Goal: Obtain resource: Obtain resource

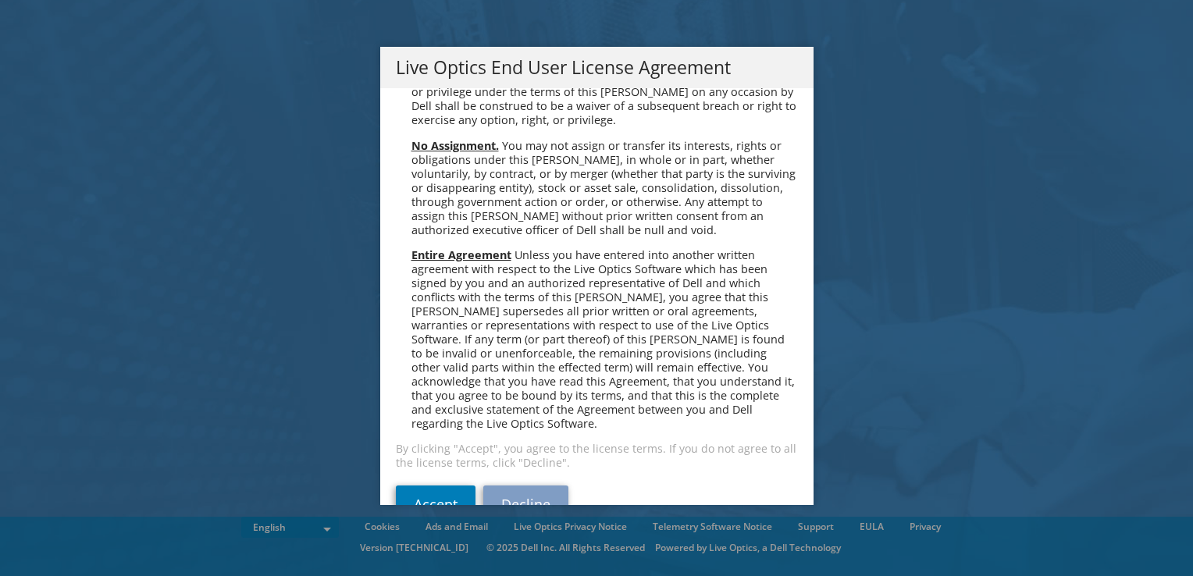
scroll to position [5906, 0]
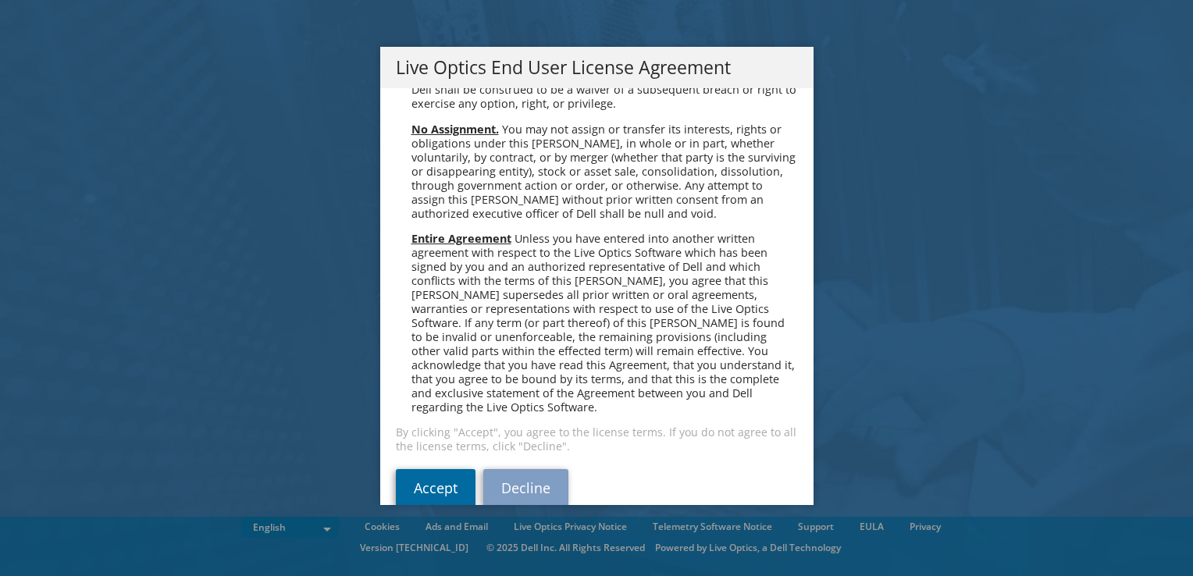
click at [451, 469] on link "Accept" at bounding box center [436, 487] width 80 height 37
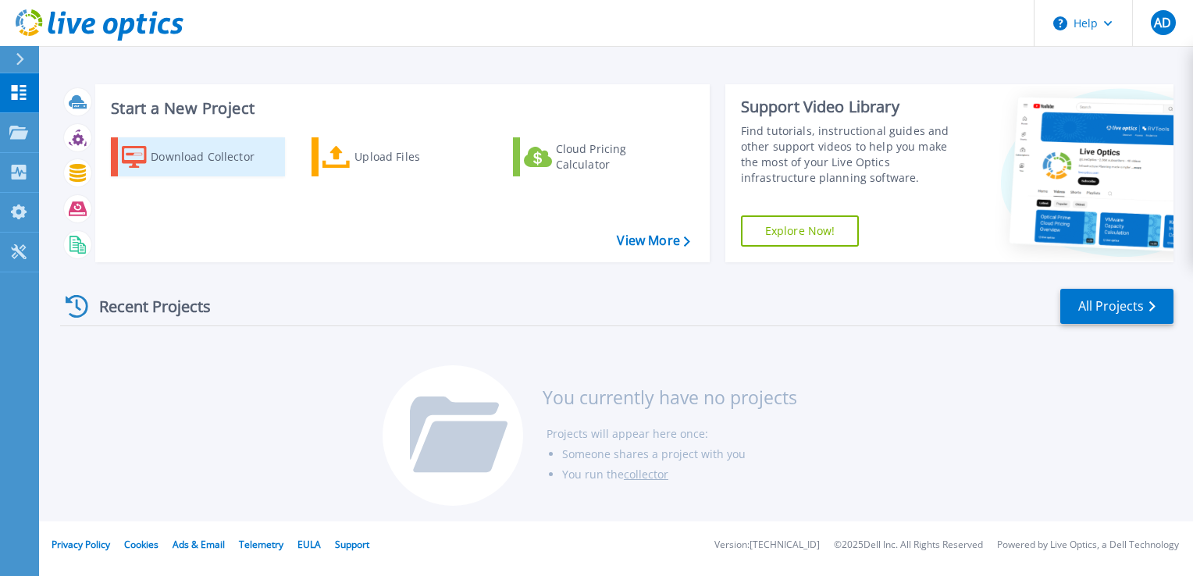
click at [193, 162] on div "Download Collector" at bounding box center [213, 156] width 125 height 31
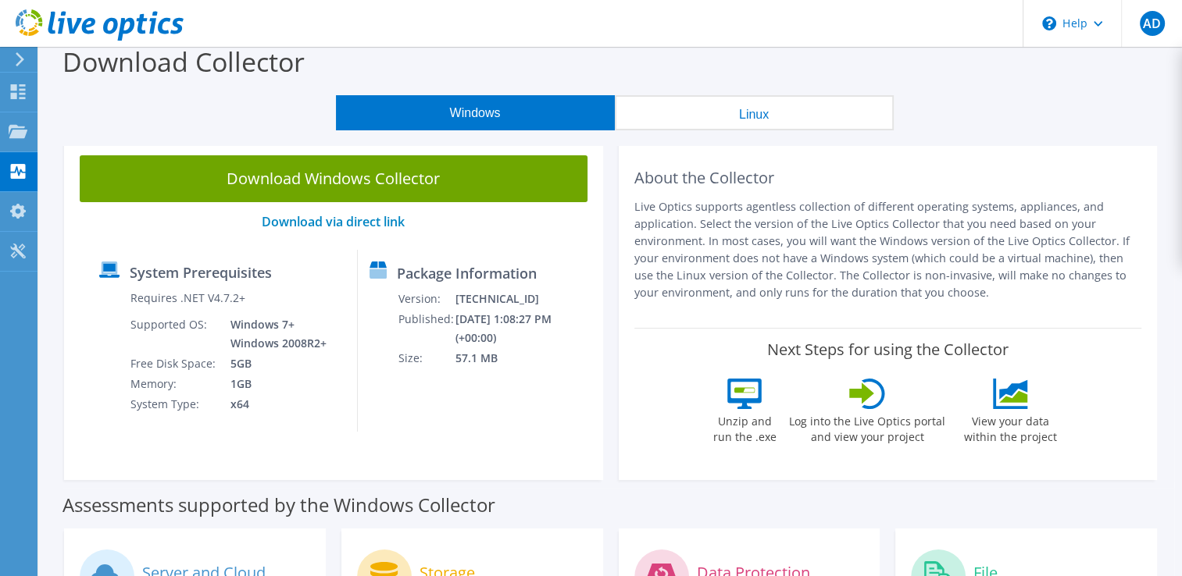
scroll to position [78, 0]
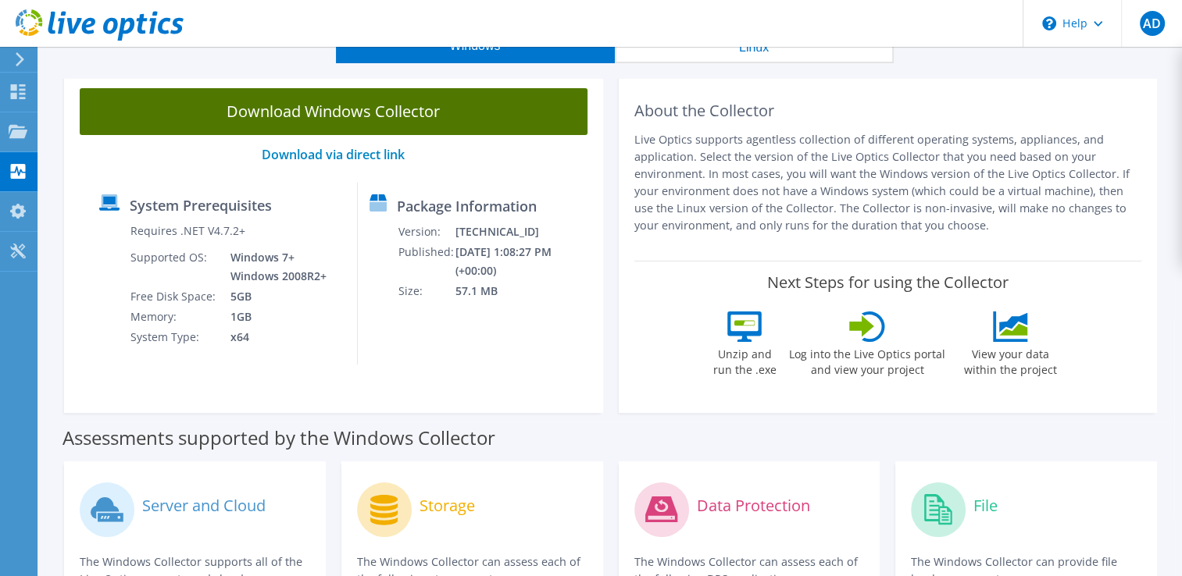
click at [362, 115] on link "Download Windows Collector" at bounding box center [334, 111] width 508 height 47
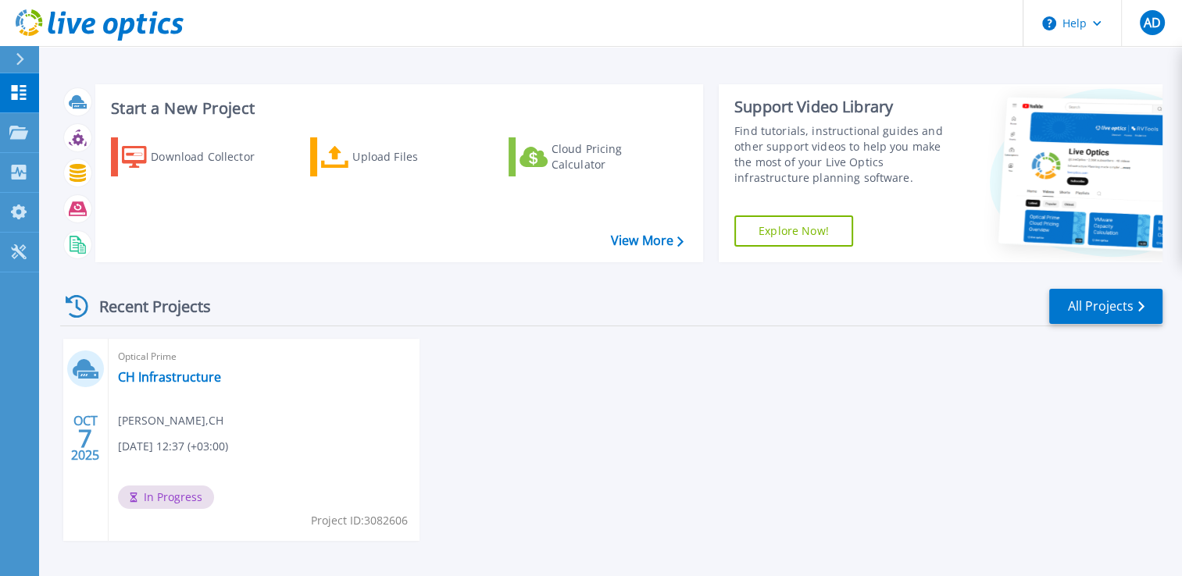
scroll to position [55, 0]
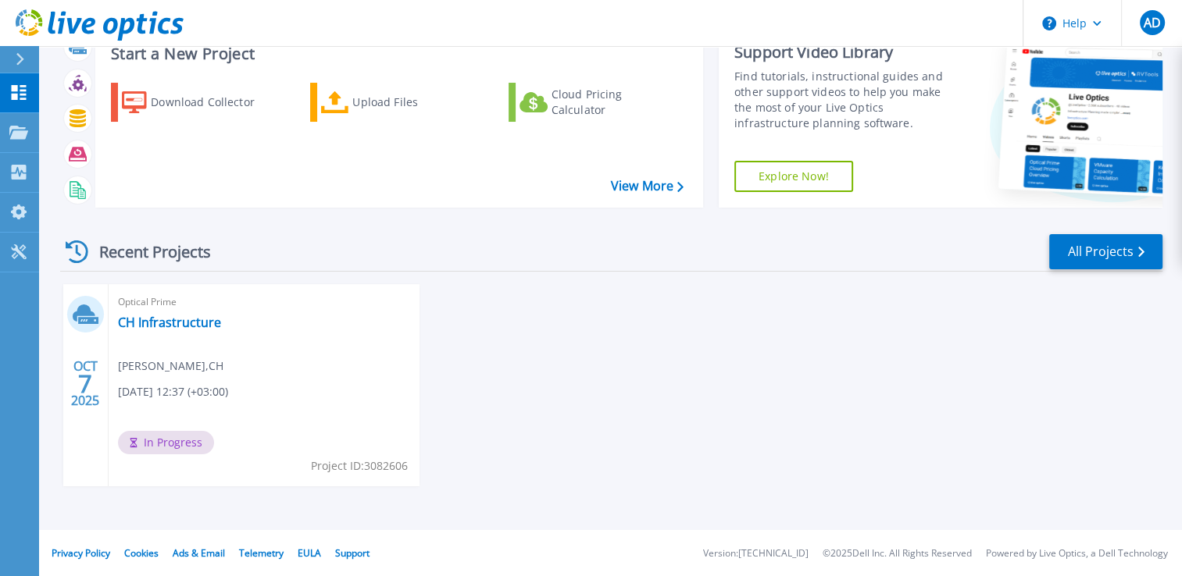
click at [165, 445] on span "In Progress" at bounding box center [166, 442] width 96 height 23
click at [180, 330] on link "CH Infrastructure" at bounding box center [169, 323] width 103 height 16
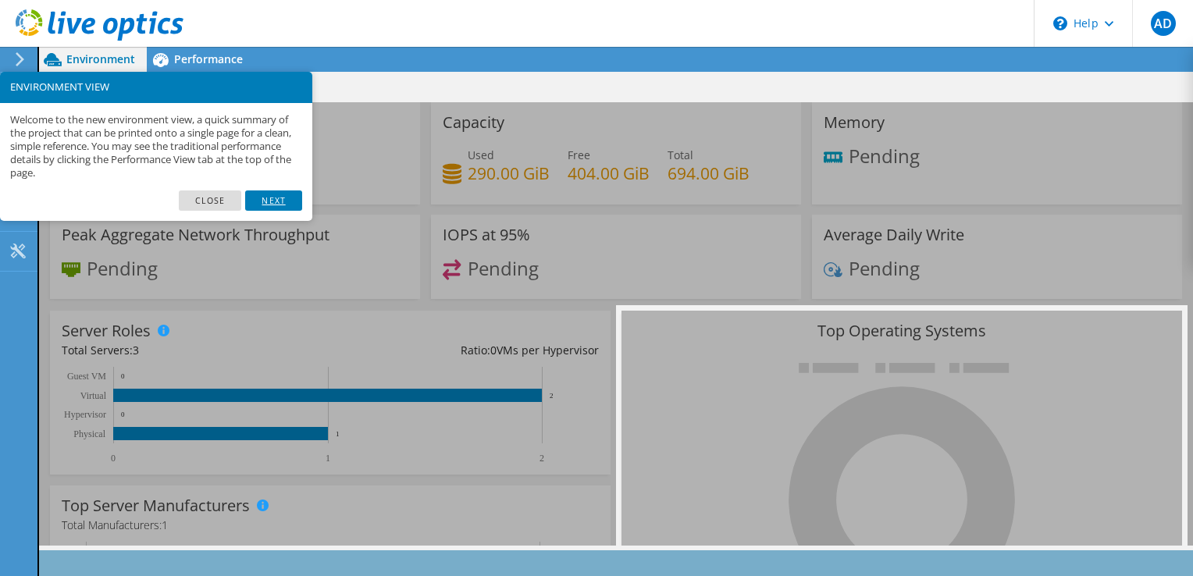
click at [280, 201] on link "Next" at bounding box center [273, 201] width 56 height 20
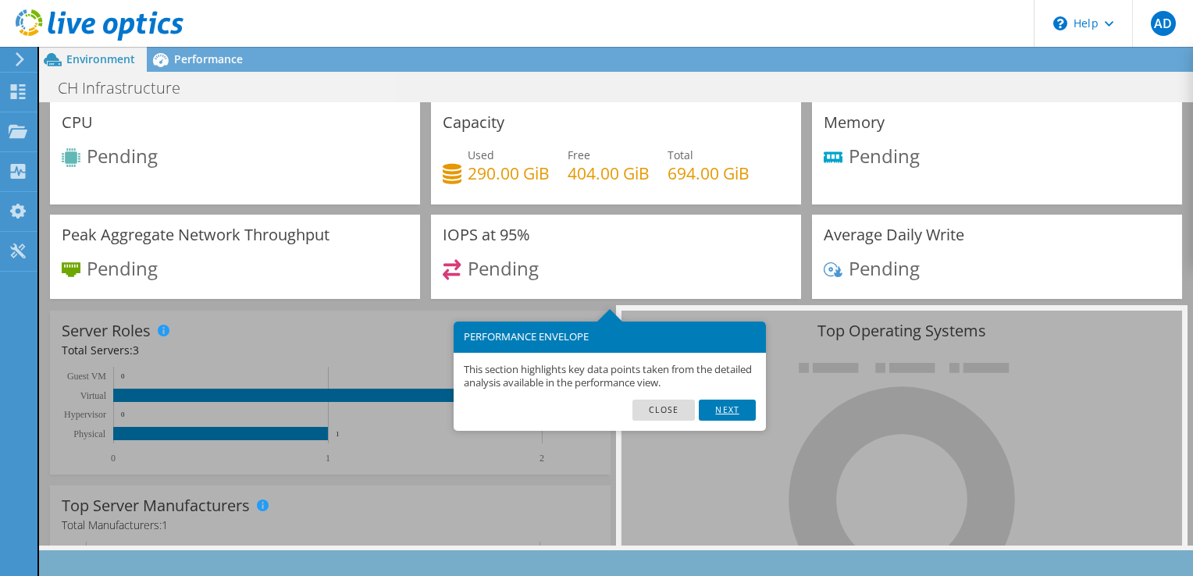
click at [712, 411] on link "Next" at bounding box center [727, 410] width 56 height 20
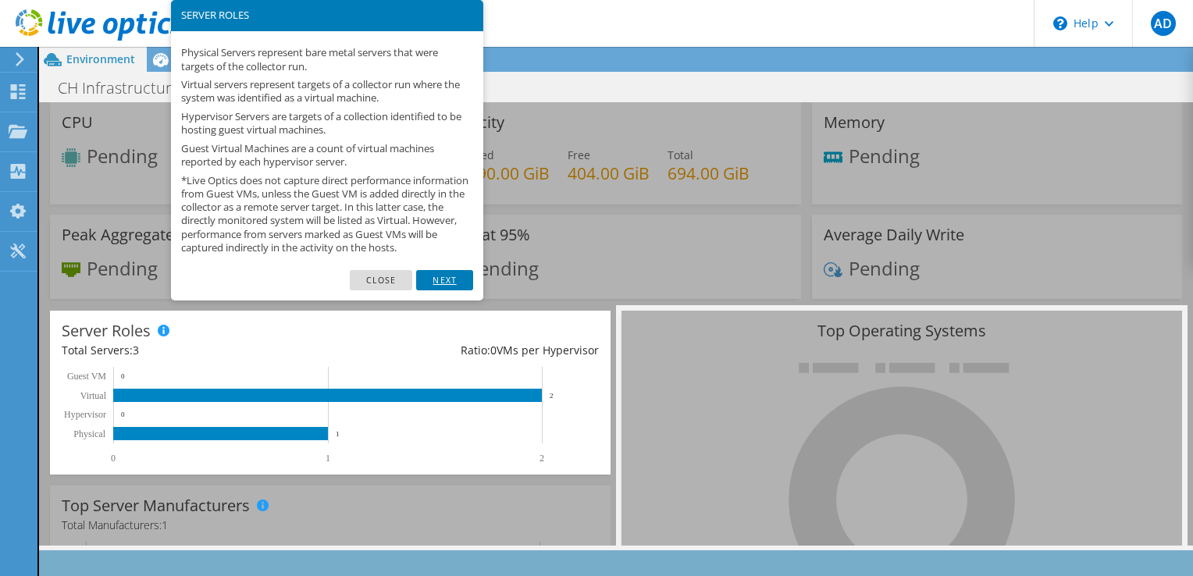
click at [448, 290] on link "Next" at bounding box center [444, 280] width 56 height 20
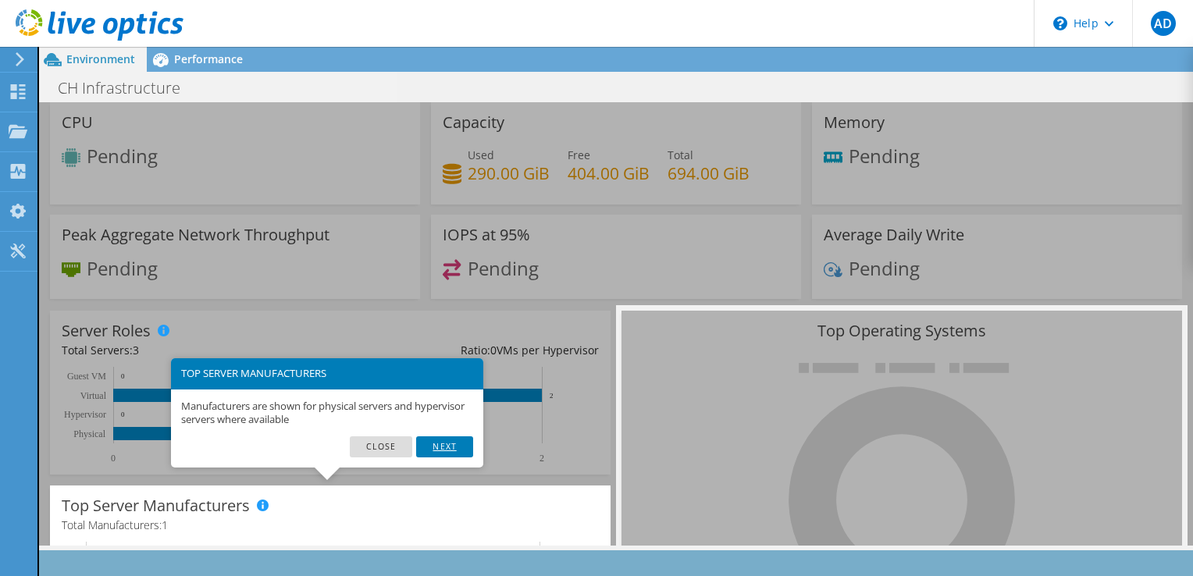
click at [453, 445] on link "Next" at bounding box center [444, 447] width 56 height 20
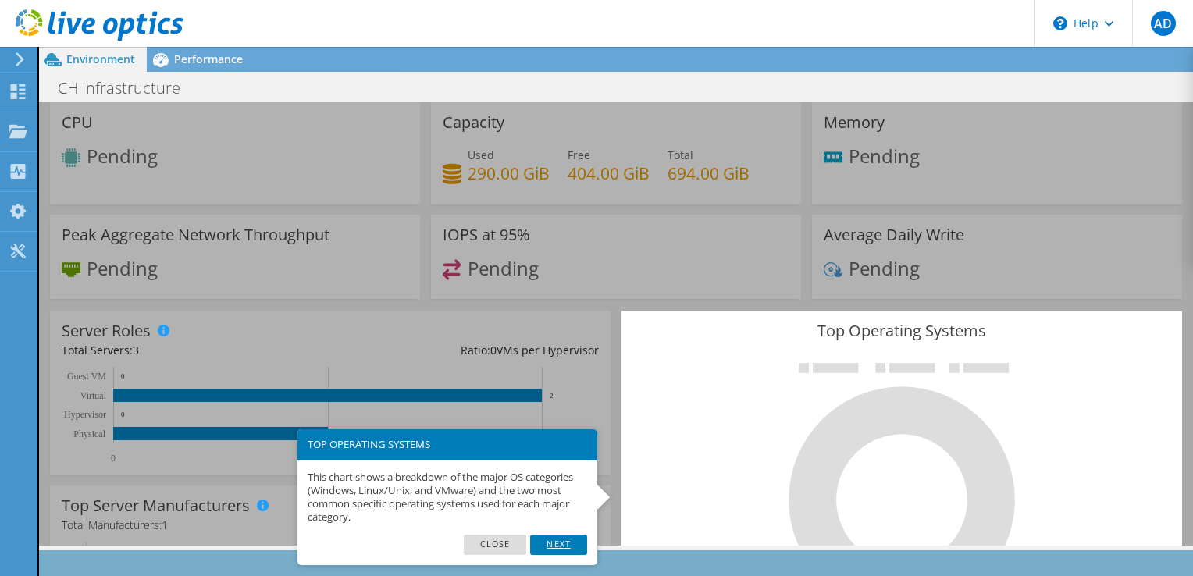
click at [555, 547] on link "Next" at bounding box center [558, 545] width 56 height 20
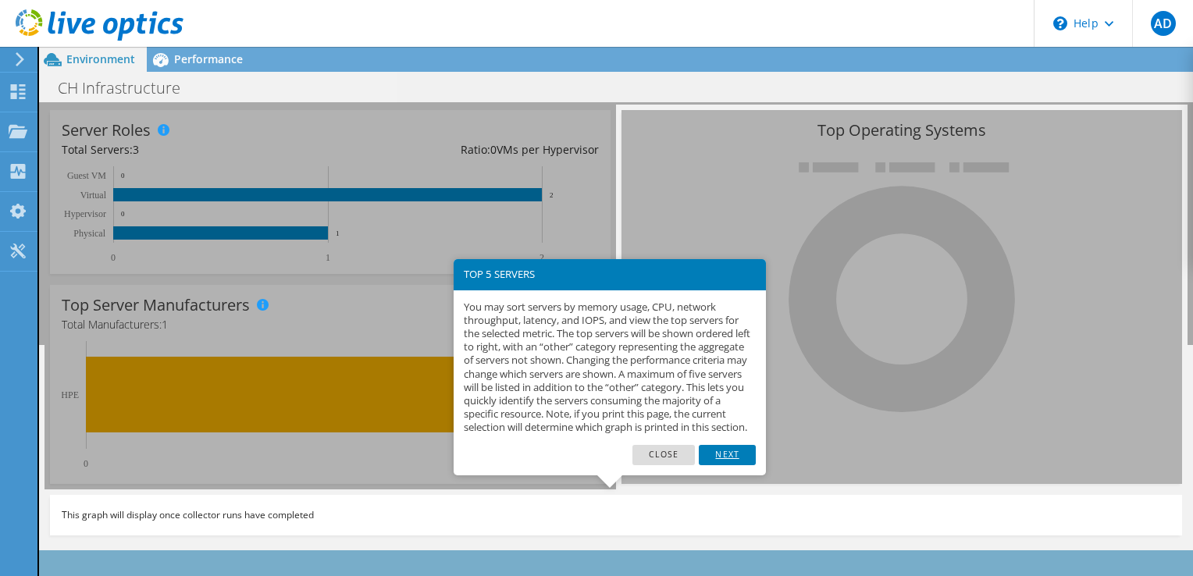
click at [737, 465] on link "Next" at bounding box center [727, 455] width 56 height 20
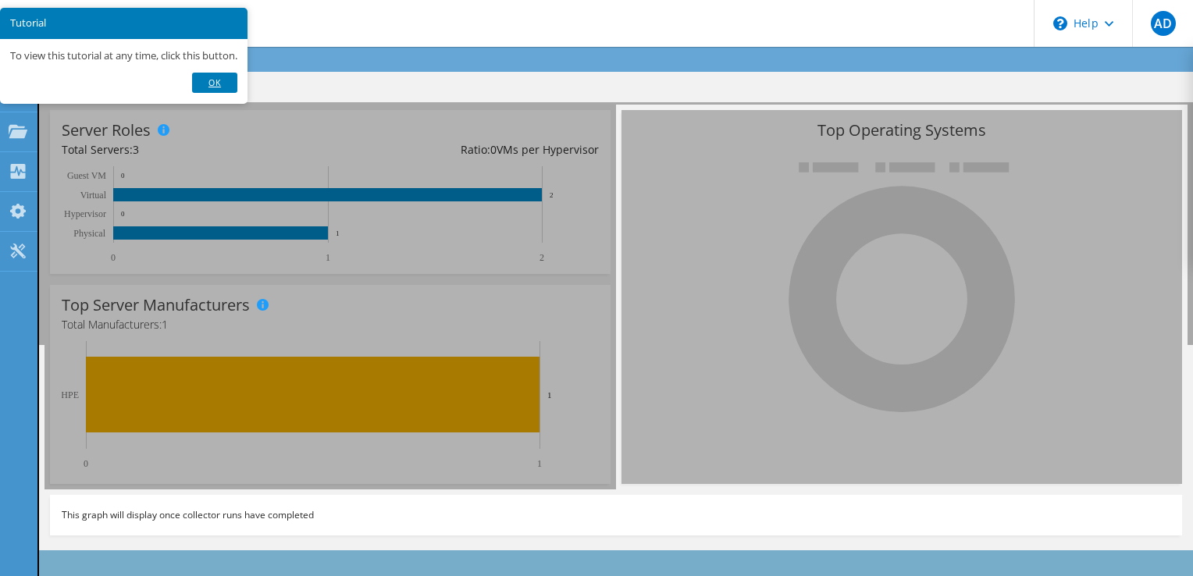
click at [231, 81] on link "Ok" at bounding box center [214, 83] width 45 height 20
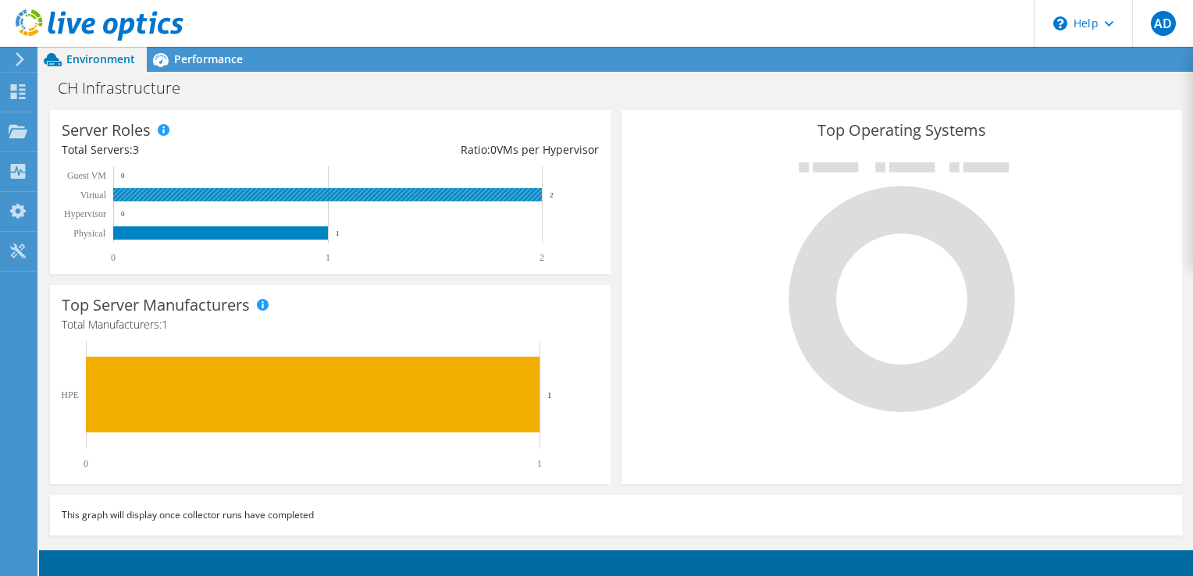
click at [458, 202] on rect at bounding box center [323, 215] width 523 height 98
click at [550, 195] on text "2" at bounding box center [552, 195] width 4 height 8
click at [246, 242] on rect at bounding box center [323, 215] width 523 height 98
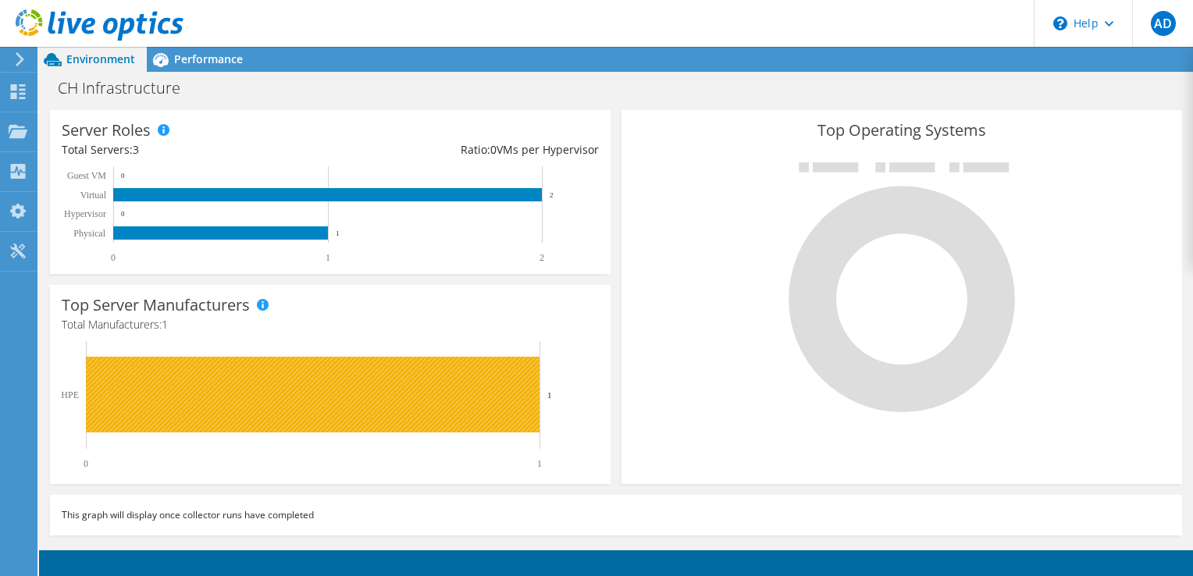
click at [275, 398] on rect at bounding box center [313, 395] width 454 height 76
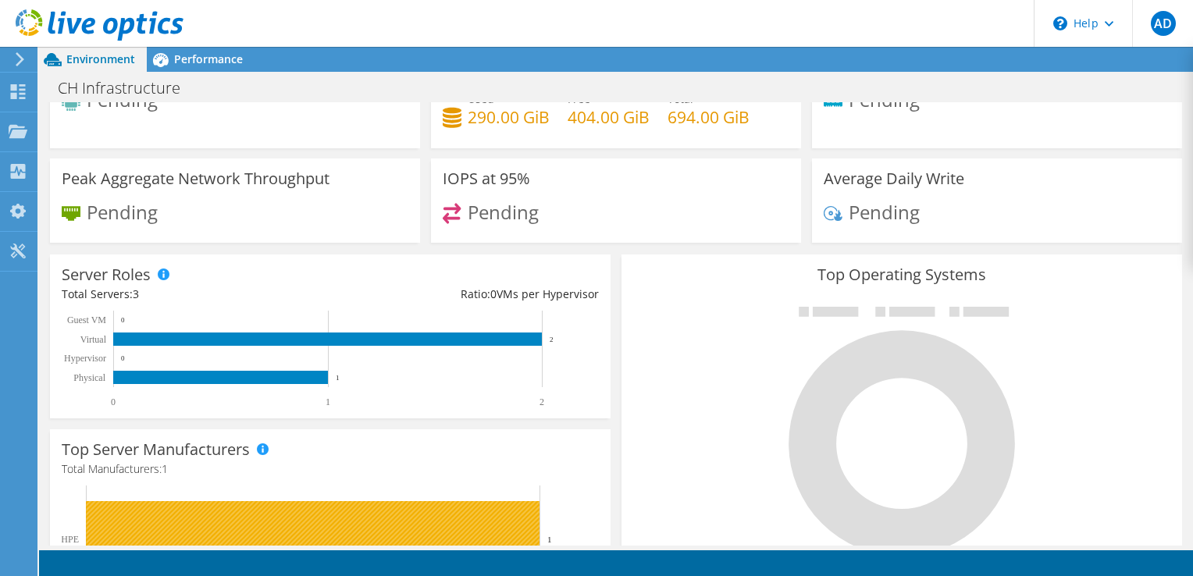
scroll to position [0, 0]
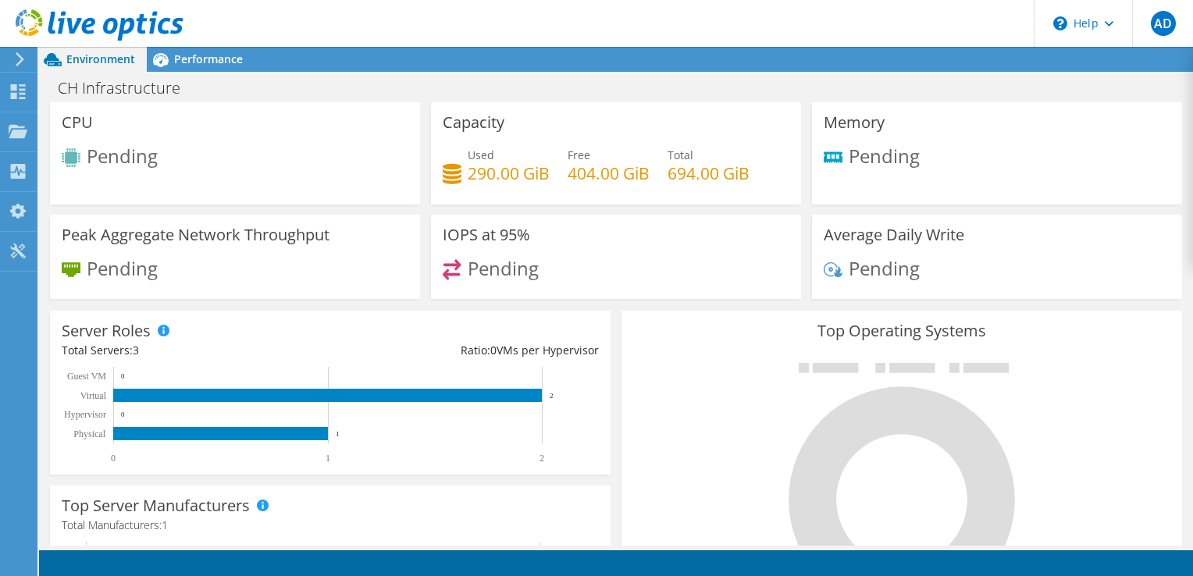
click at [291, 180] on div "CPU Pending" at bounding box center [235, 153] width 370 height 102
click at [518, 173] on h4 "290.00 GiB" at bounding box center [509, 173] width 82 height 17
click at [475, 262] on span "Pending" at bounding box center [503, 268] width 71 height 26
click at [921, 251] on div "Average Daily Write Pending" at bounding box center [997, 257] width 370 height 85
click at [852, 144] on span "Pending" at bounding box center [884, 155] width 71 height 26
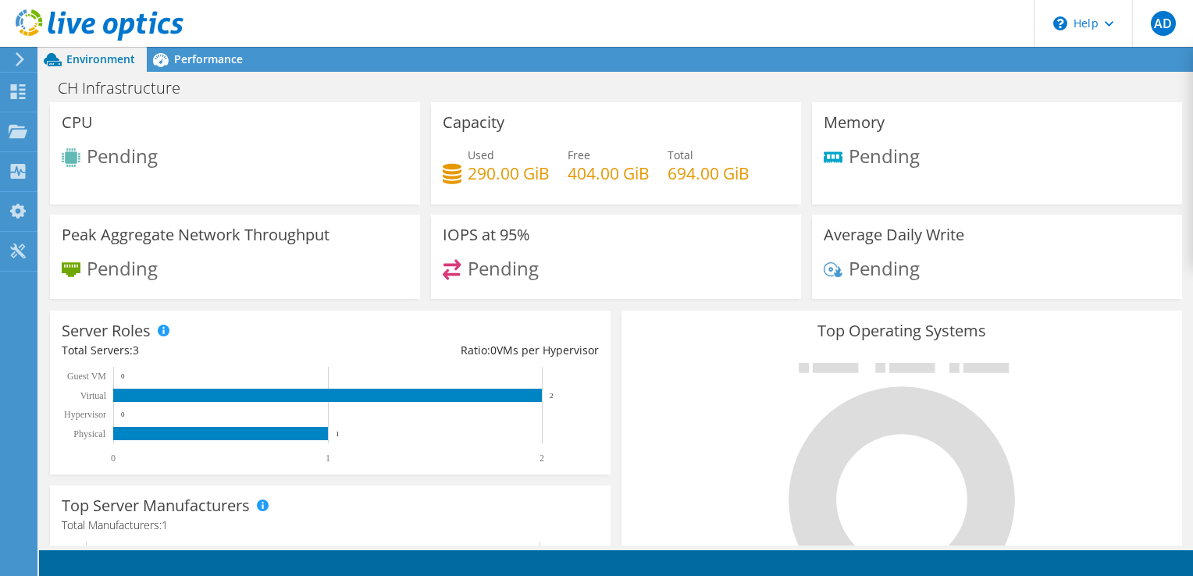
click at [851, 124] on h3 "Memory" at bounding box center [854, 122] width 61 height 17
click at [180, 245] on div "Peak Aggregate Network Throughput Pending" at bounding box center [235, 257] width 370 height 85
click at [203, 48] on div "Performance" at bounding box center [201, 59] width 108 height 25
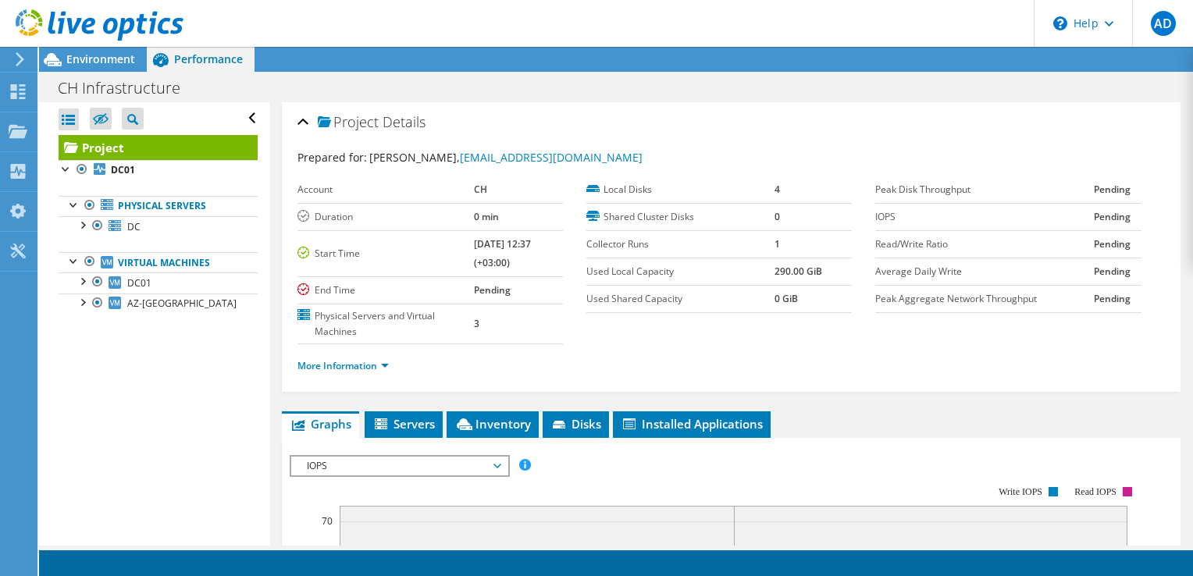
click at [80, 332] on div "Open All Close All Hide Excluded Nodes Project Tree Filter" at bounding box center [154, 324] width 230 height 444
click at [84, 304] on div at bounding box center [82, 302] width 16 height 16
click at [84, 303] on div at bounding box center [82, 302] width 16 height 16
click at [86, 289] on link "DC01" at bounding box center [158, 283] width 199 height 20
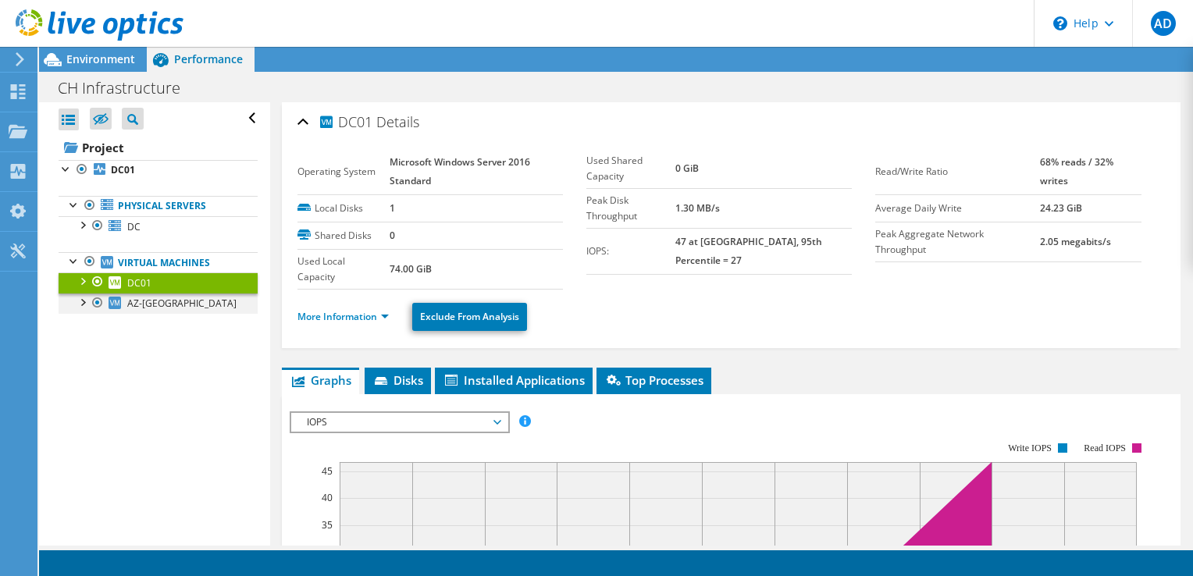
click at [80, 301] on div at bounding box center [82, 302] width 16 height 16
click at [82, 301] on div at bounding box center [82, 302] width 16 height 16
click at [132, 300] on span "AZ-[GEOGRAPHIC_DATA]" at bounding box center [181, 303] width 109 height 13
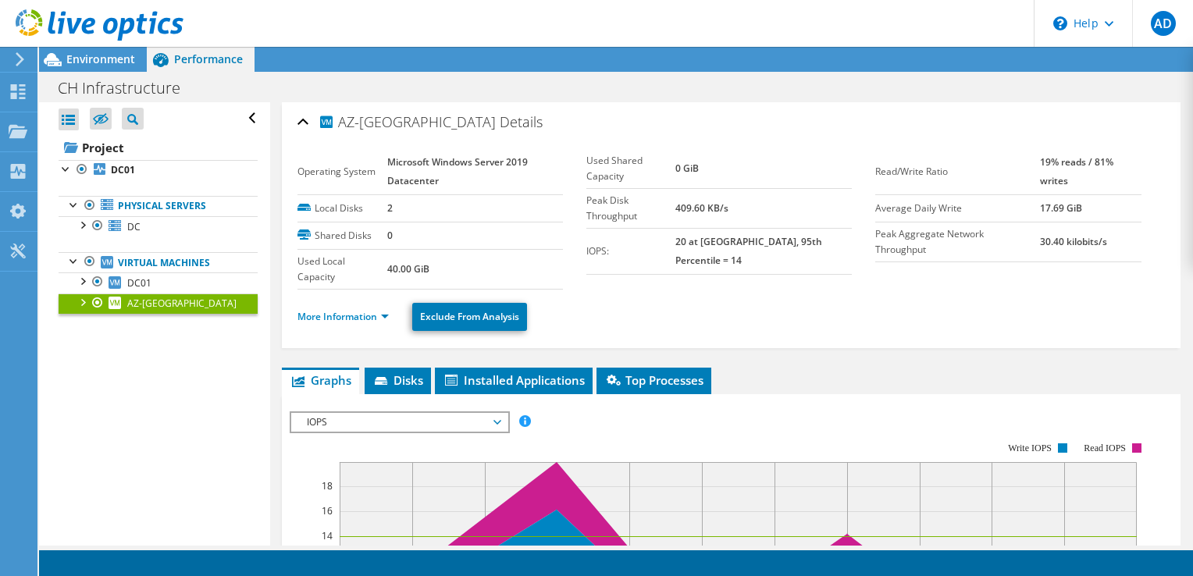
click at [173, 392] on div "Open All Close All Hide Excluded Nodes Project Tree Filter" at bounding box center [154, 324] width 230 height 444
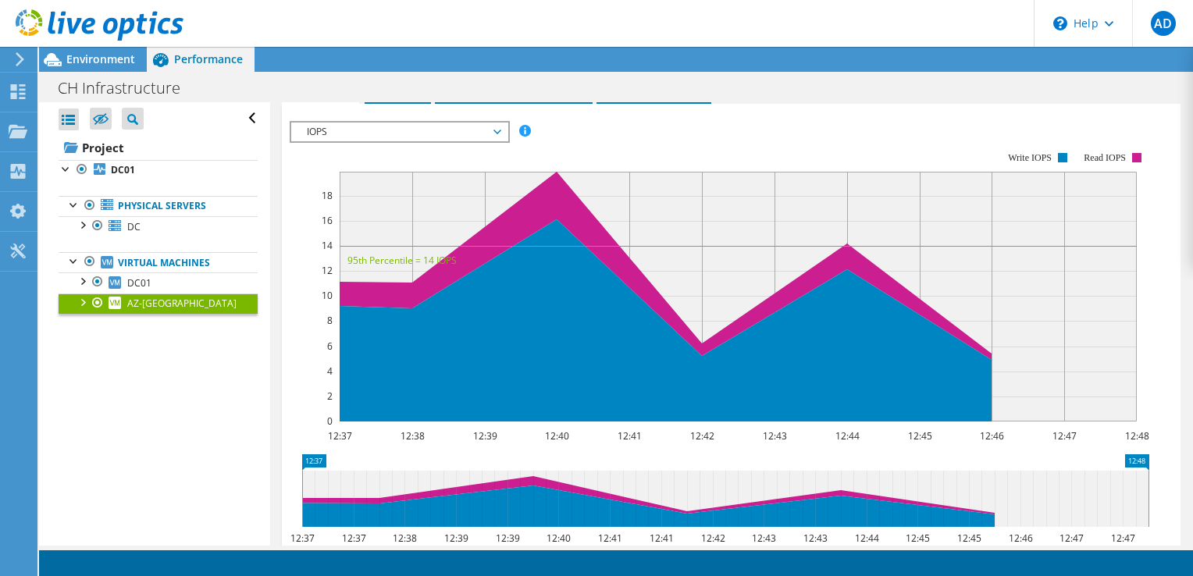
scroll to position [156, 0]
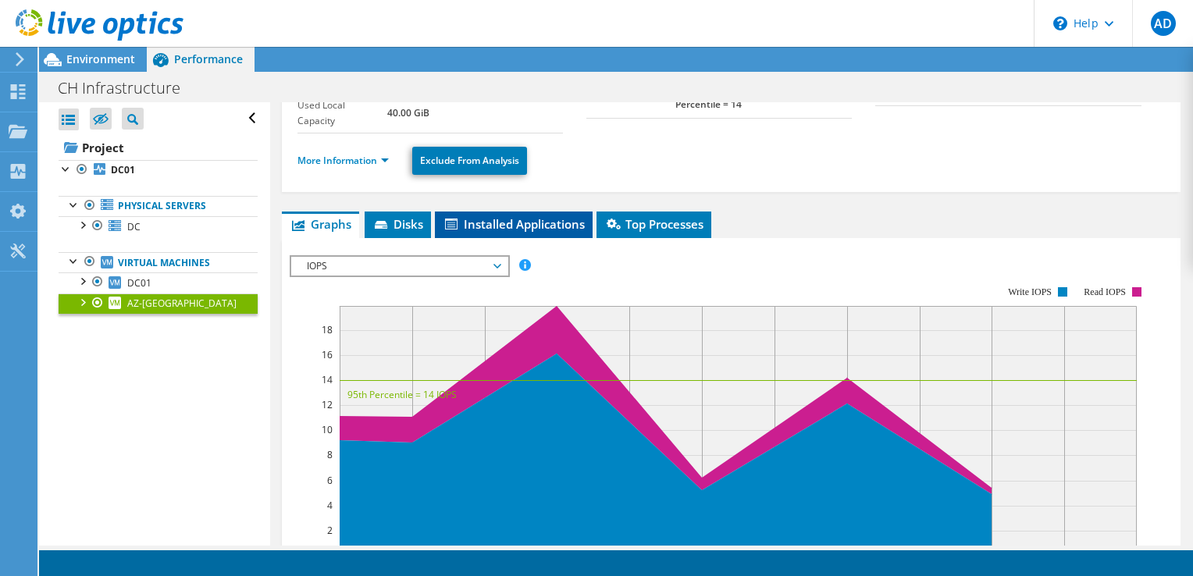
click at [505, 221] on span "Installed Applications" at bounding box center [514, 224] width 142 height 16
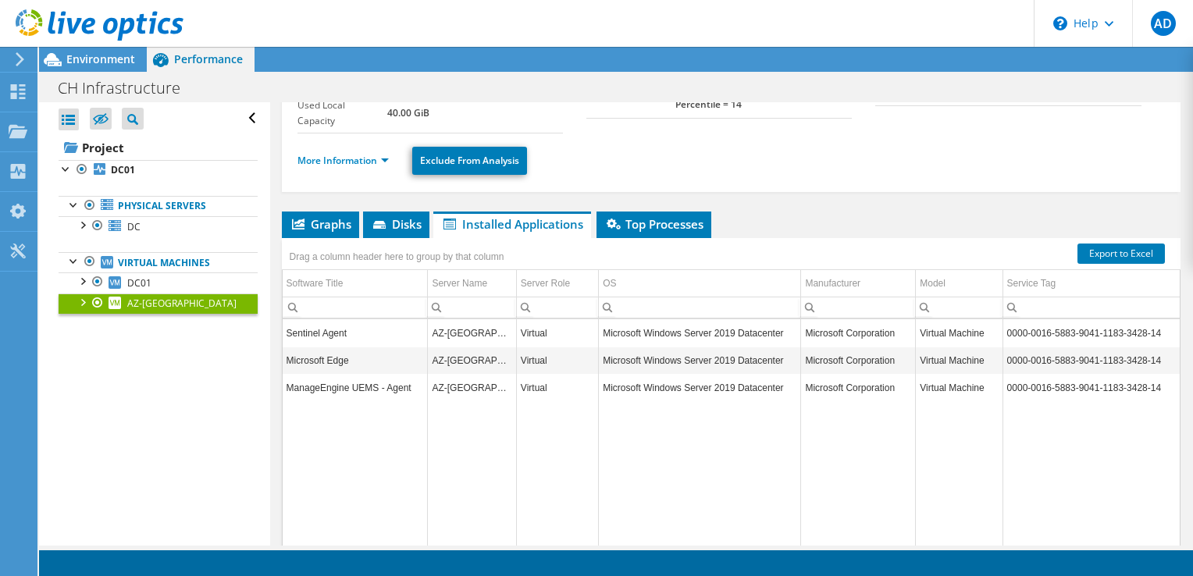
click at [136, 444] on div "Open All Close All Hide Excluded Nodes Project Tree Filter" at bounding box center [154, 324] width 230 height 444
click at [223, 368] on div "Open All Close All Hide Excluded Nodes Project Tree Filter" at bounding box center [154, 324] width 230 height 444
click at [637, 222] on span "Top Processes" at bounding box center [654, 224] width 99 height 16
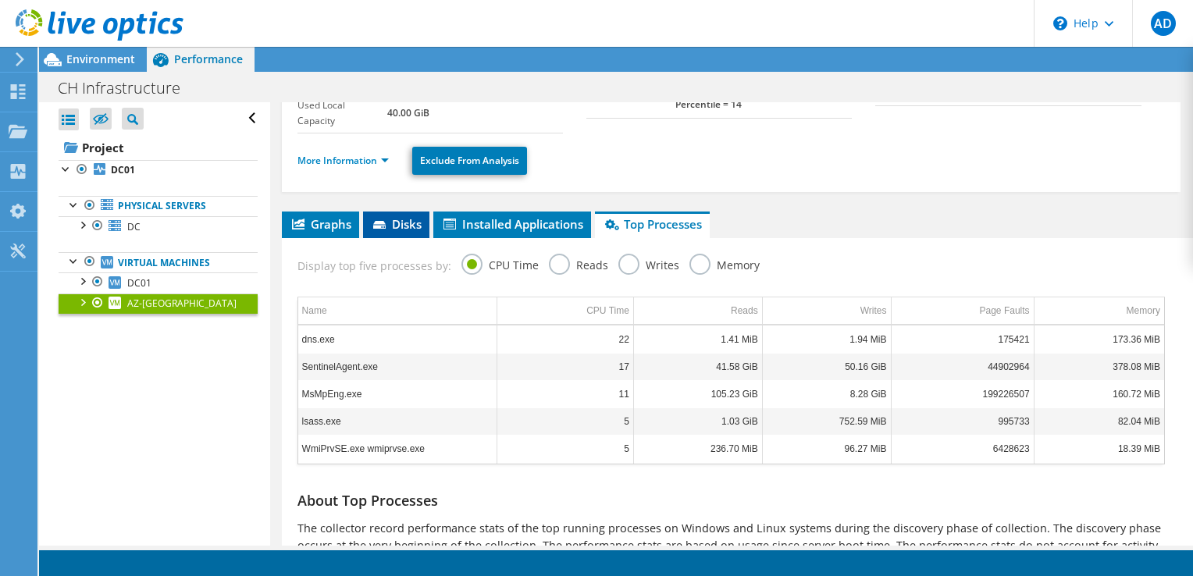
click at [396, 223] on span "Disks" at bounding box center [396, 224] width 51 height 16
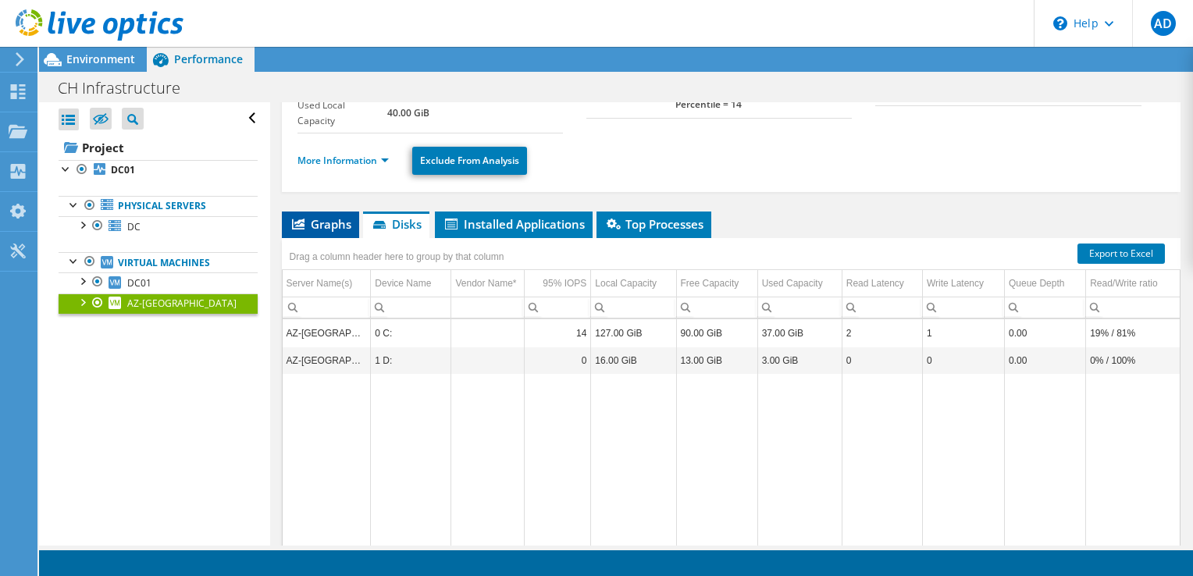
click at [322, 220] on span "Graphs" at bounding box center [321, 224] width 62 height 16
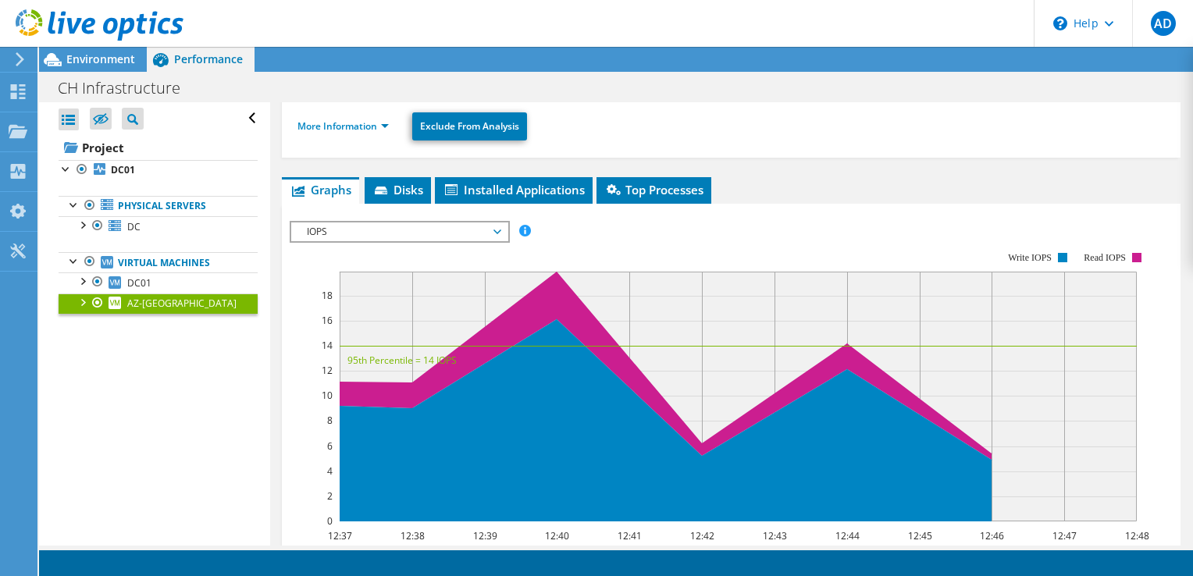
scroll to position [0, 0]
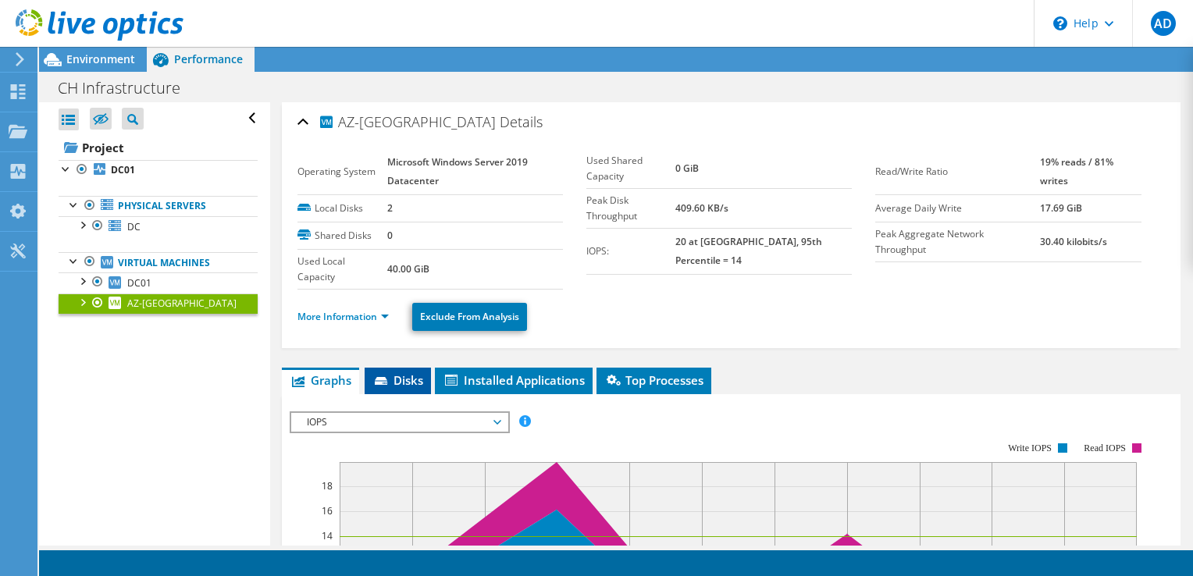
click at [397, 380] on span "Disks" at bounding box center [398, 381] width 51 height 16
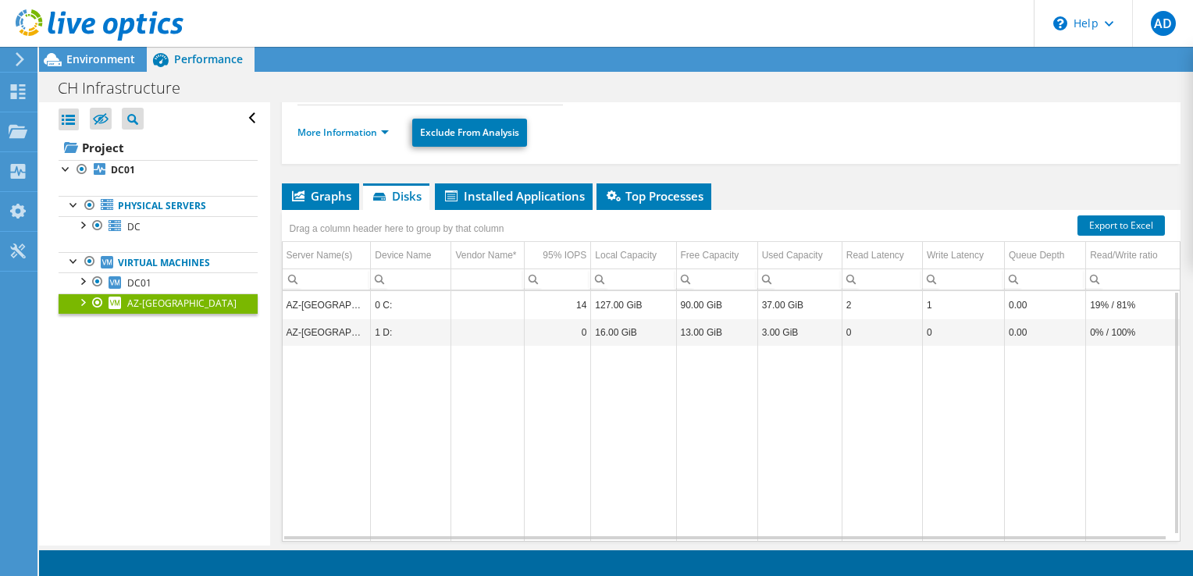
scroll to position [159, 0]
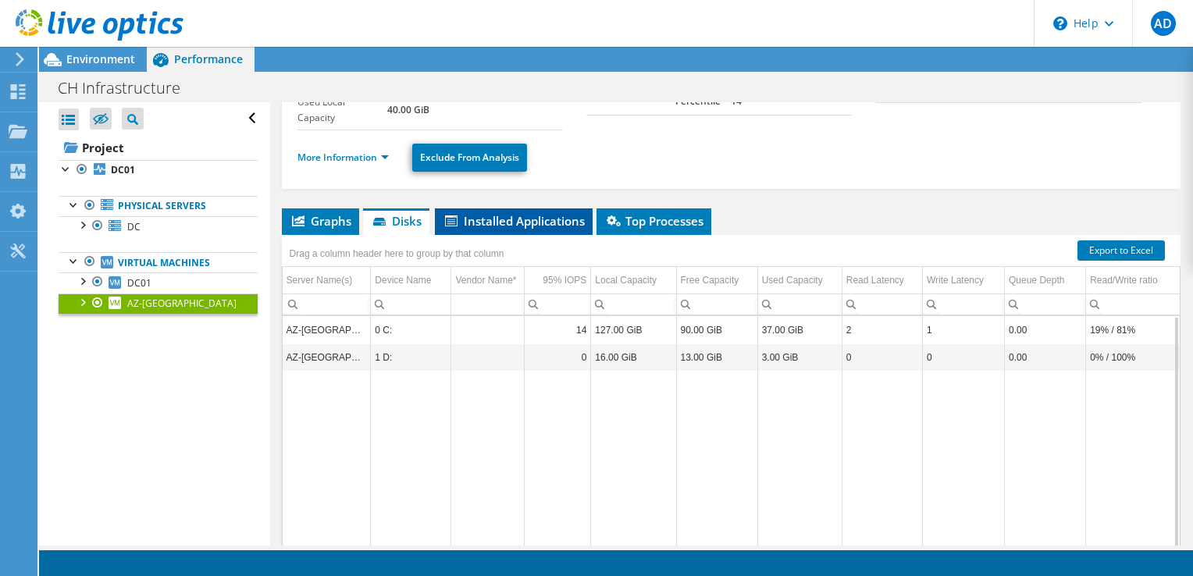
click at [487, 220] on span "Installed Applications" at bounding box center [514, 221] width 142 height 16
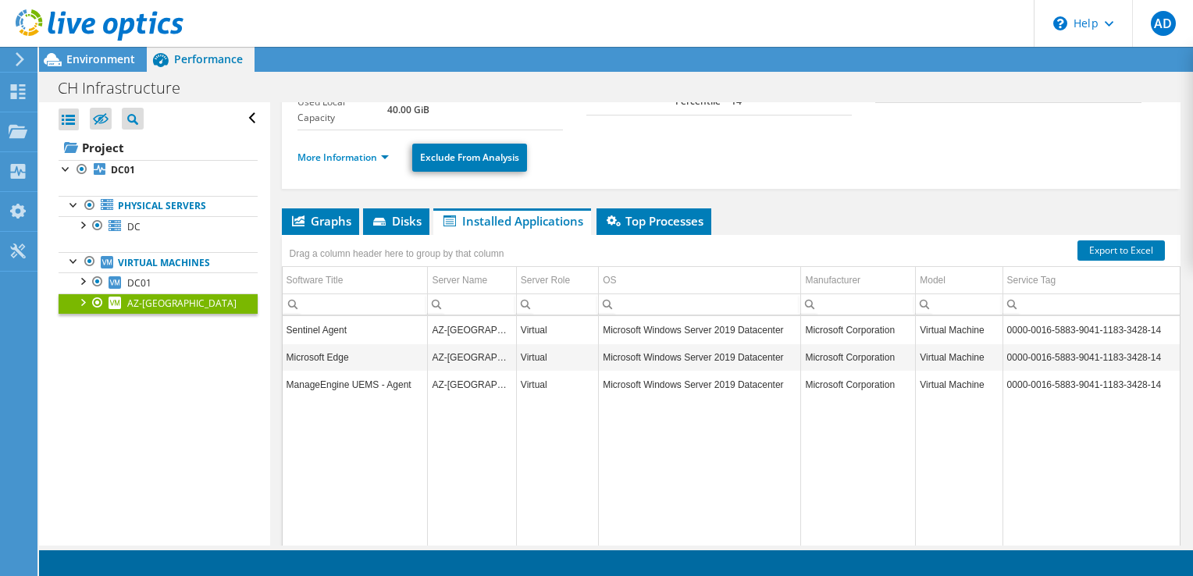
click at [510, 377] on td "AZ-[GEOGRAPHIC_DATA]" at bounding box center [472, 384] width 88 height 27
click at [619, 223] on icon at bounding box center [614, 221] width 14 height 11
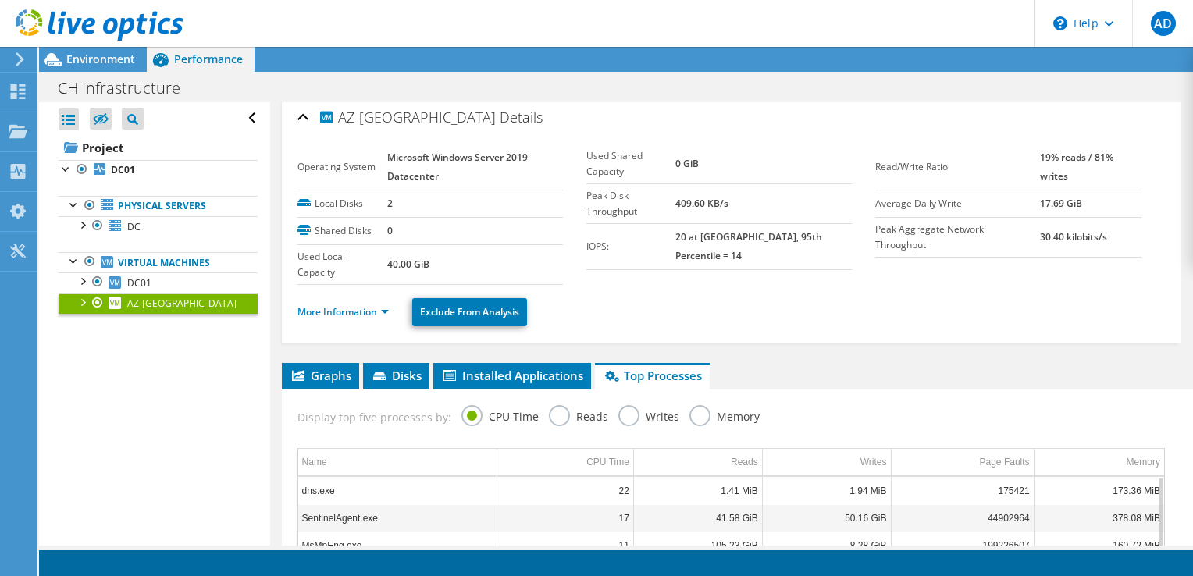
scroll to position [0, 0]
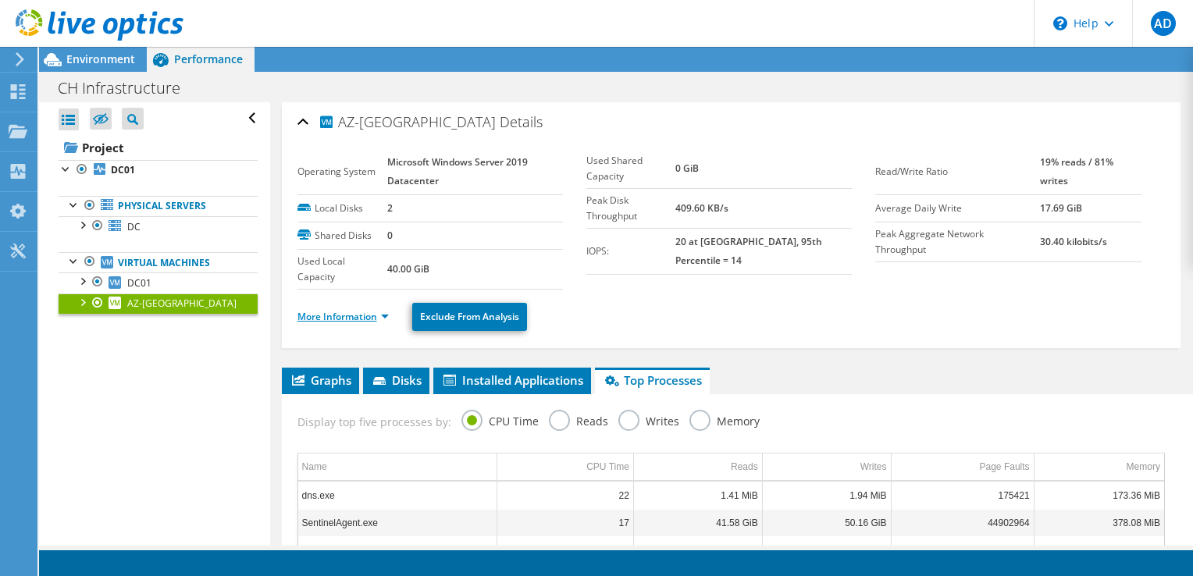
click at [387, 315] on link "More Information" at bounding box center [343, 316] width 91 height 13
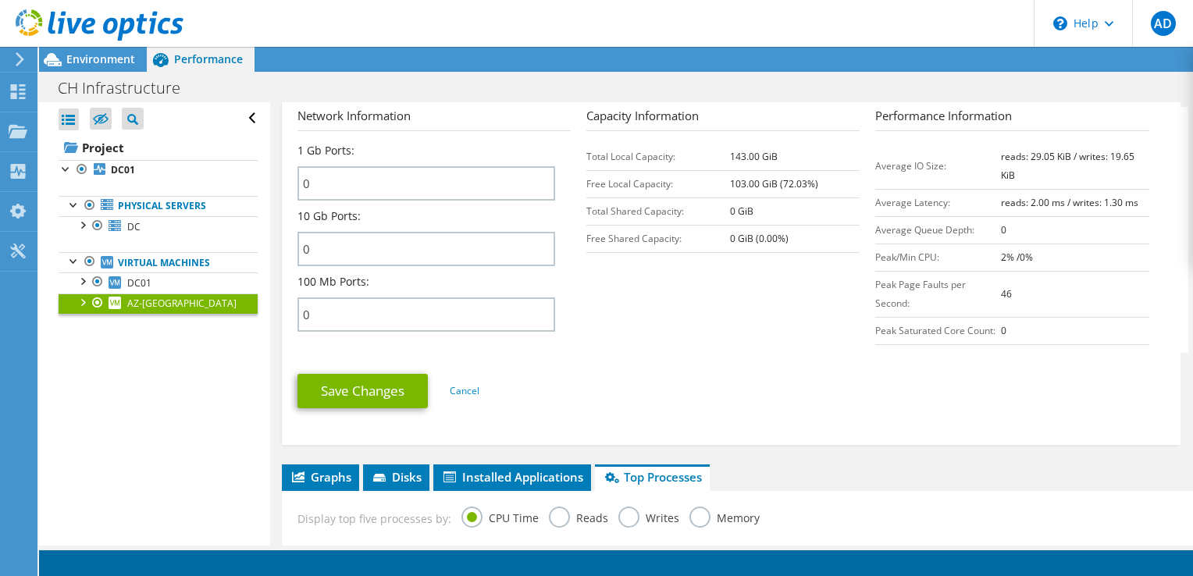
scroll to position [469, 0]
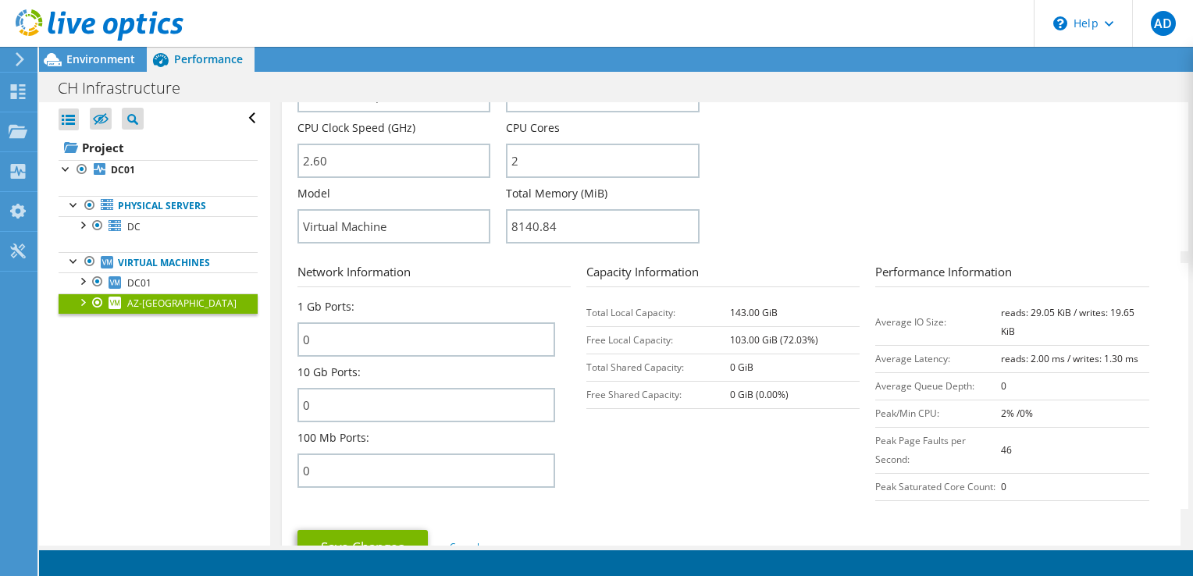
click at [25, 49] on div at bounding box center [92, 26] width 184 height 52
click at [20, 58] on use at bounding box center [20, 59] width 9 height 14
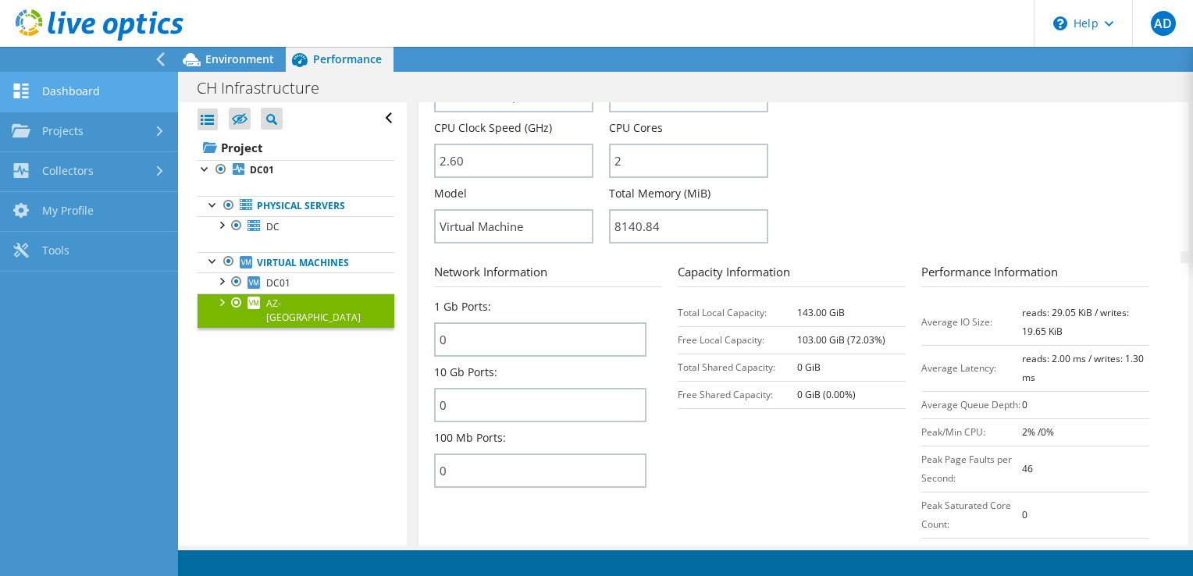
click at [66, 104] on link "Dashboard" at bounding box center [89, 93] width 178 height 40
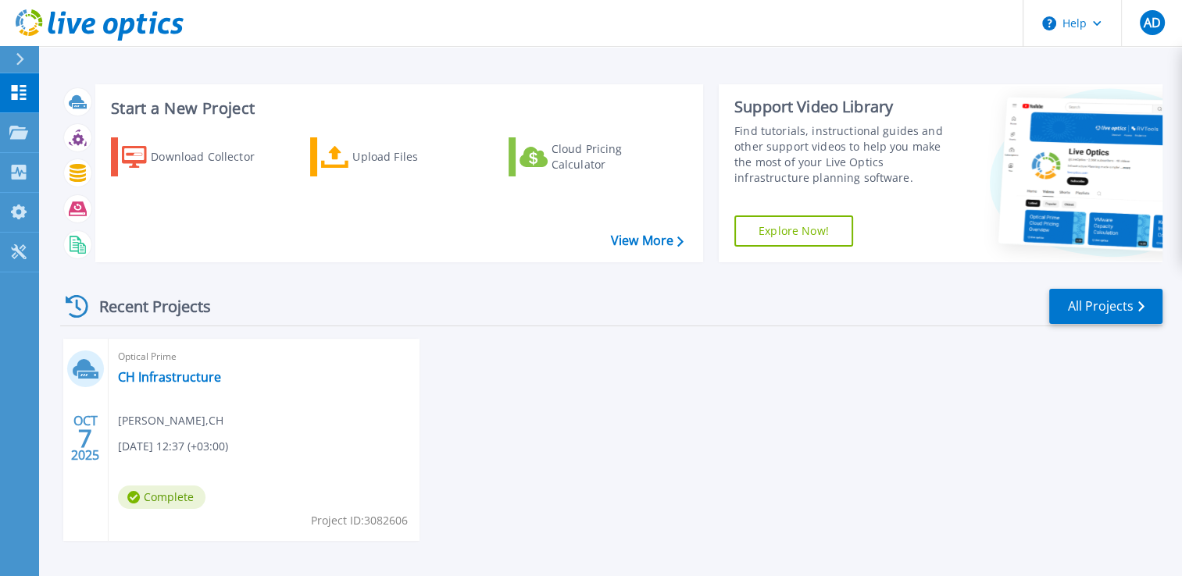
scroll to position [55, 0]
